Goal: Contribute content: Add original content to the website for others to see

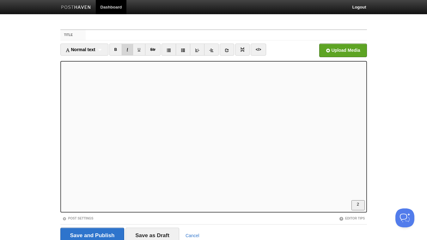
click at [128, 51] on link "I" at bounding box center [127, 50] width 11 height 12
click at [128, 50] on link "I" at bounding box center [127, 50] width 11 height 12
click at [129, 51] on link "I" at bounding box center [127, 50] width 11 height 12
click at [117, 51] on link "B" at bounding box center [115, 50] width 13 height 12
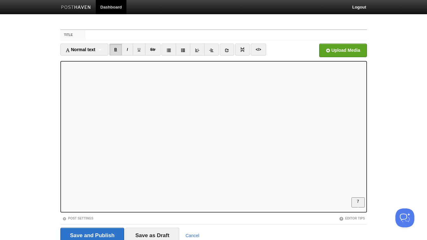
click at [117, 49] on link "B" at bounding box center [115, 50] width 13 height 12
click at [115, 50] on link "B" at bounding box center [115, 50] width 13 height 12
click at [117, 50] on link "B" at bounding box center [115, 50] width 13 height 12
click at [127, 51] on link "I" at bounding box center [127, 50] width 11 height 12
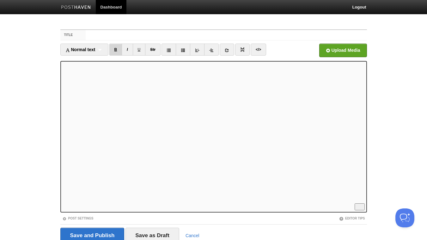
click at [118, 51] on link "B" at bounding box center [115, 50] width 13 height 12
click at [129, 49] on link "I" at bounding box center [127, 50] width 11 height 12
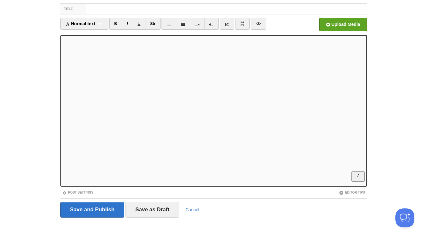
scroll to position [209, 0]
click at [117, 25] on link "B" at bounding box center [115, 24] width 13 height 12
click at [115, 23] on link "B" at bounding box center [115, 24] width 13 height 12
click at [117, 25] on link "B" at bounding box center [115, 24] width 13 height 12
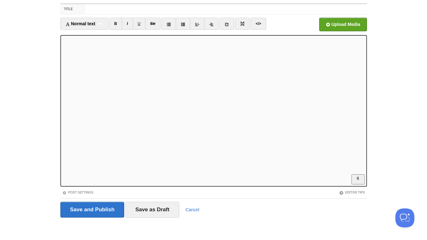
scroll to position [102, 0]
click at [116, 23] on link "B" at bounding box center [115, 24] width 13 height 12
click at [114, 25] on link "B" at bounding box center [115, 24] width 13 height 12
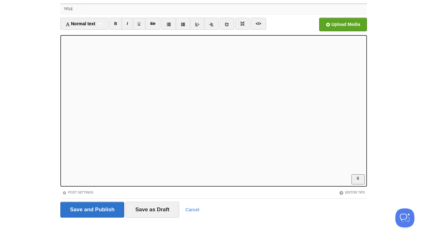
click at [130, 10] on input "Title" at bounding box center [226, 9] width 281 height 10
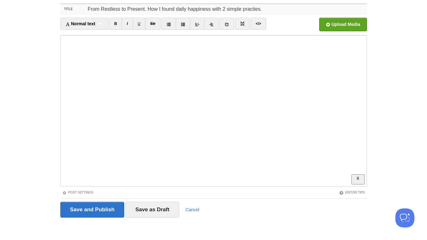
click at [187, 10] on input "From Restless to Present. How I found daily happiness with 2 simple practies." at bounding box center [226, 9] width 281 height 10
type input "From Restless to Present. How I found daily joy & happiness with 2 simple pract…"
click at [111, 207] on input "Save and Publish" at bounding box center [92, 210] width 64 height 16
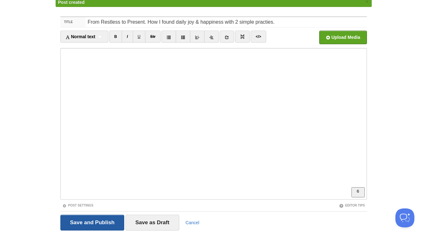
scroll to position [24, 0]
